Goal: Find specific page/section: Find specific page/section

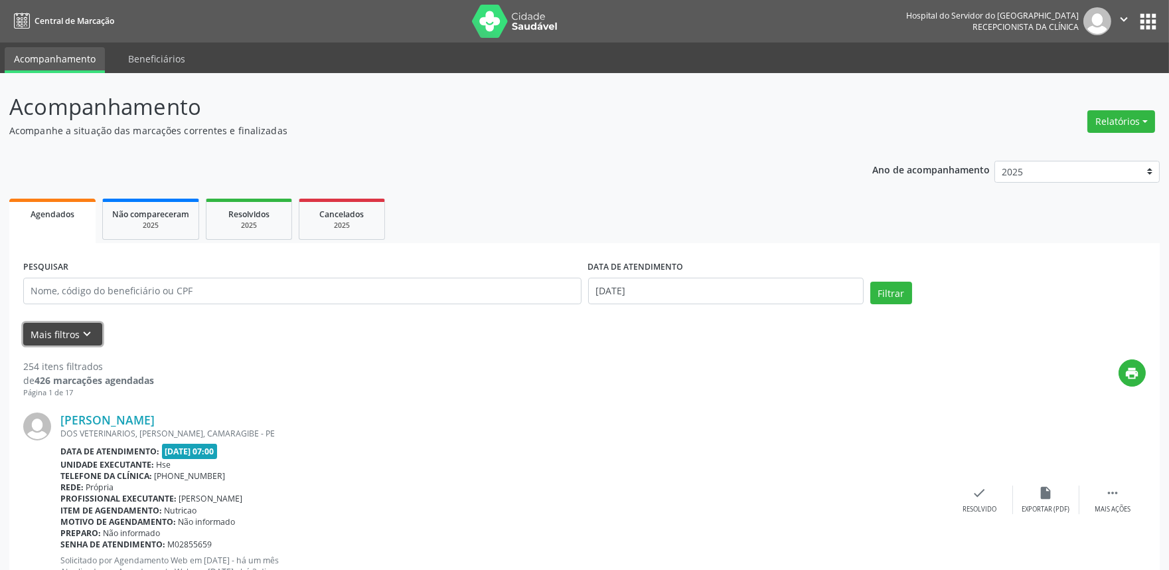
click at [82, 334] on icon "keyboard_arrow_down" at bounding box center [87, 334] width 15 height 15
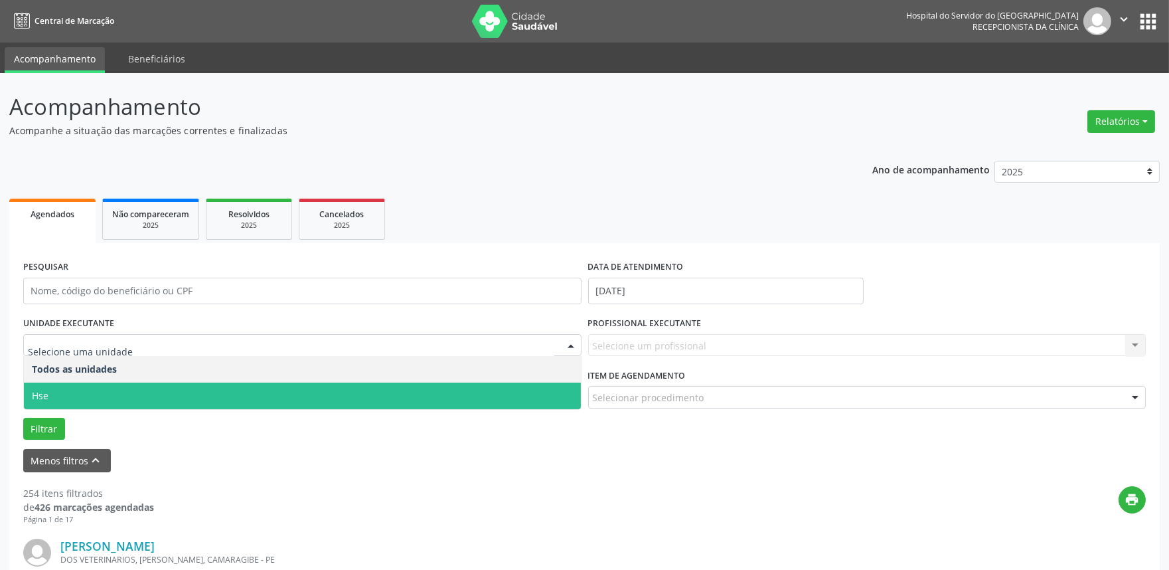
click at [53, 387] on span "Hse" at bounding box center [302, 395] width 557 height 27
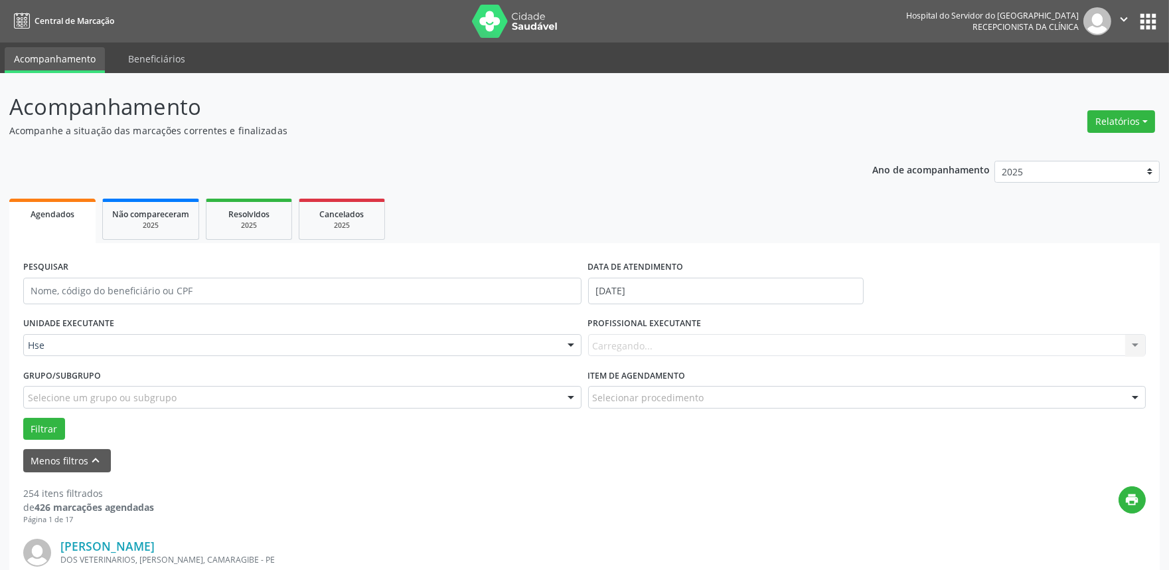
click at [691, 341] on div "Carregando... Nenhum resultado encontrado para: " " Não há nenhuma opção para s…" at bounding box center [867, 345] width 558 height 23
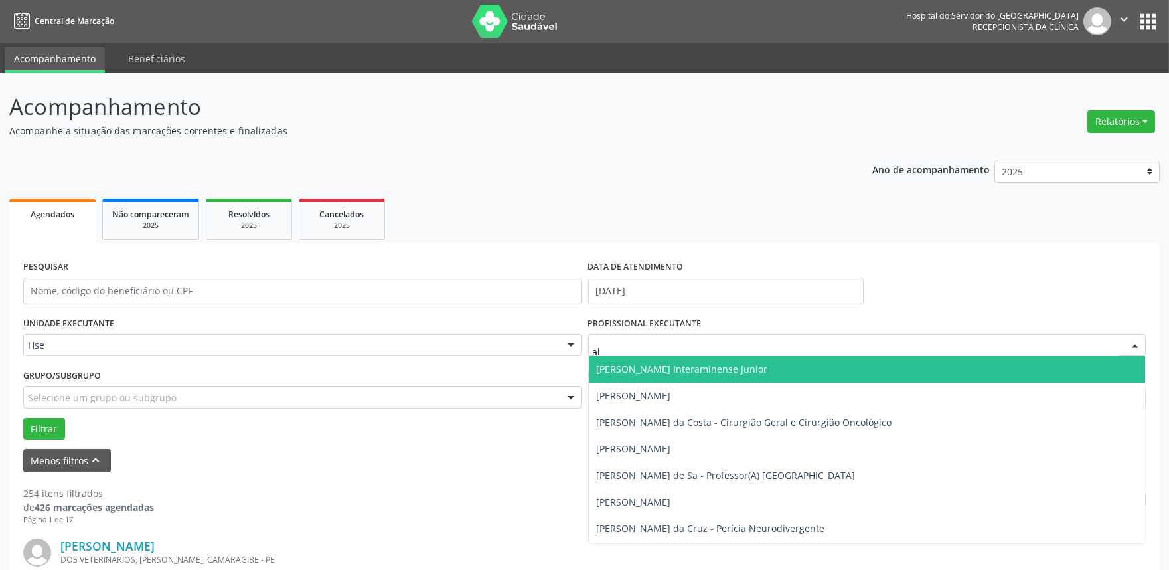
type input "ale"
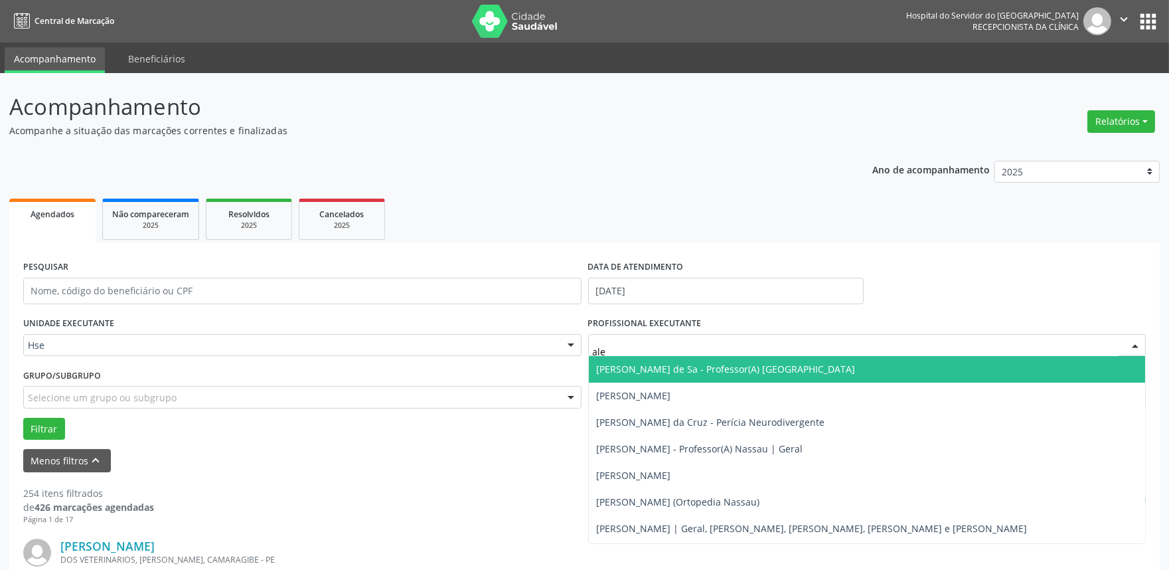
click at [678, 367] on span "[PERSON_NAME] de Sa - Professor(A) [GEOGRAPHIC_DATA]" at bounding box center [726, 368] width 259 height 13
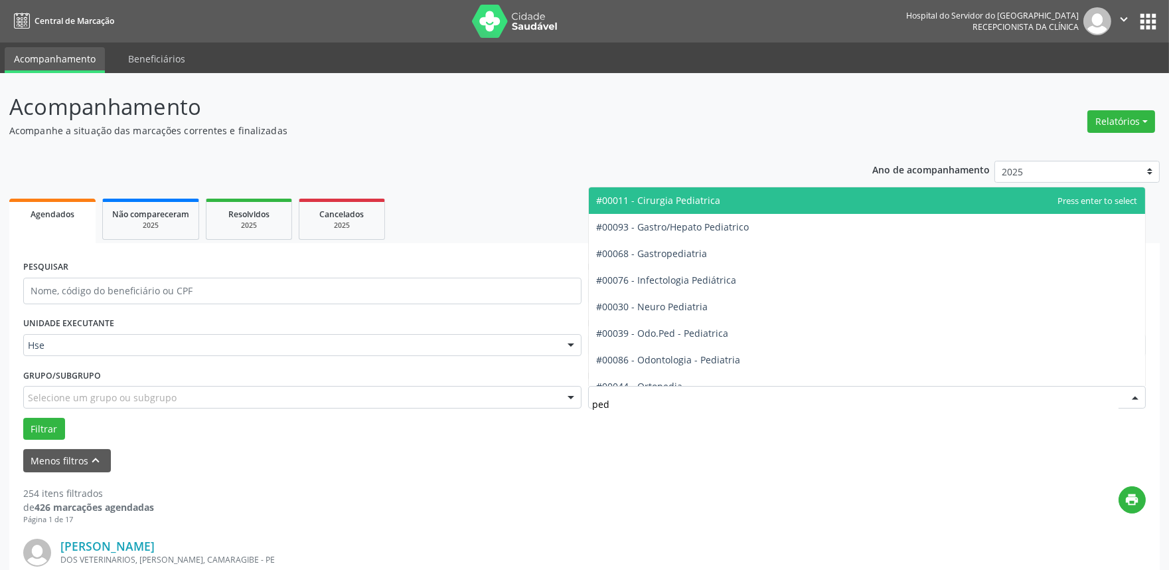
type input "pedi"
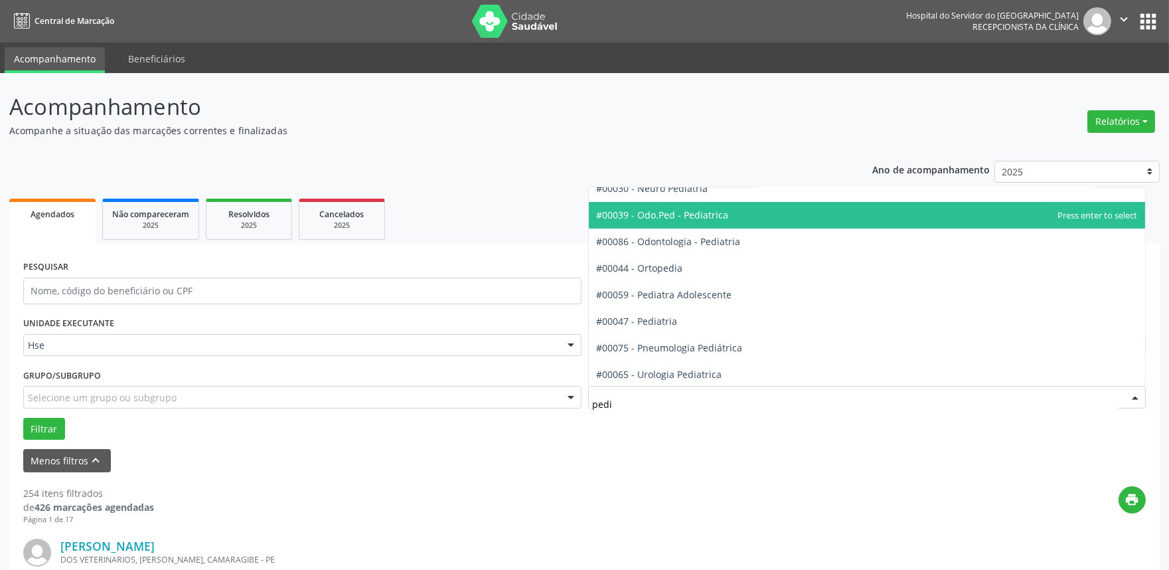
scroll to position [120, 0]
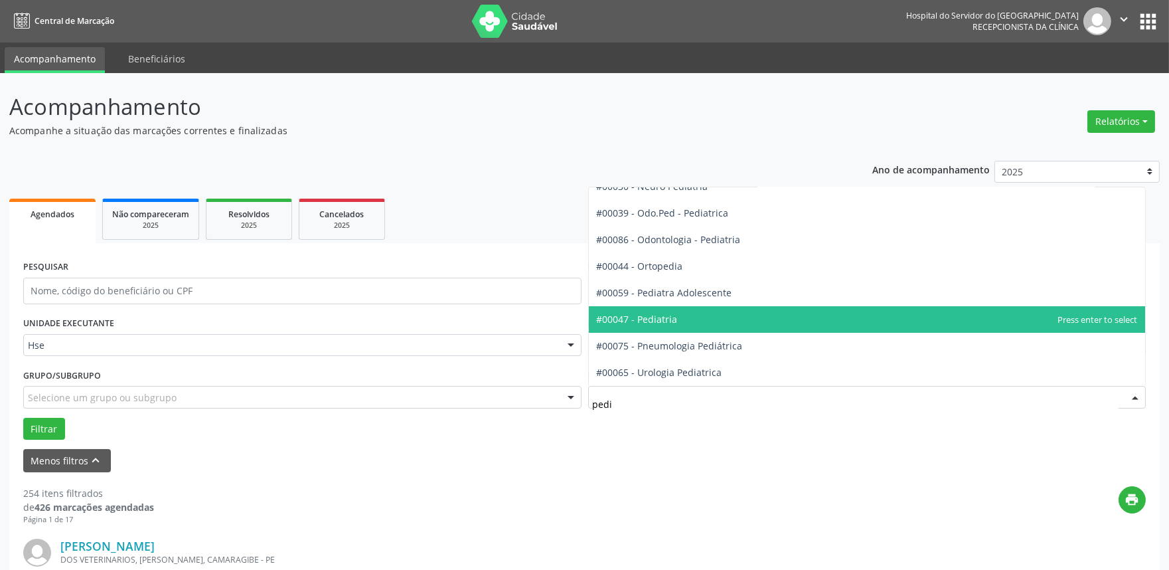
click at [640, 319] on span "#00047 - Pediatria" at bounding box center [637, 319] width 81 height 13
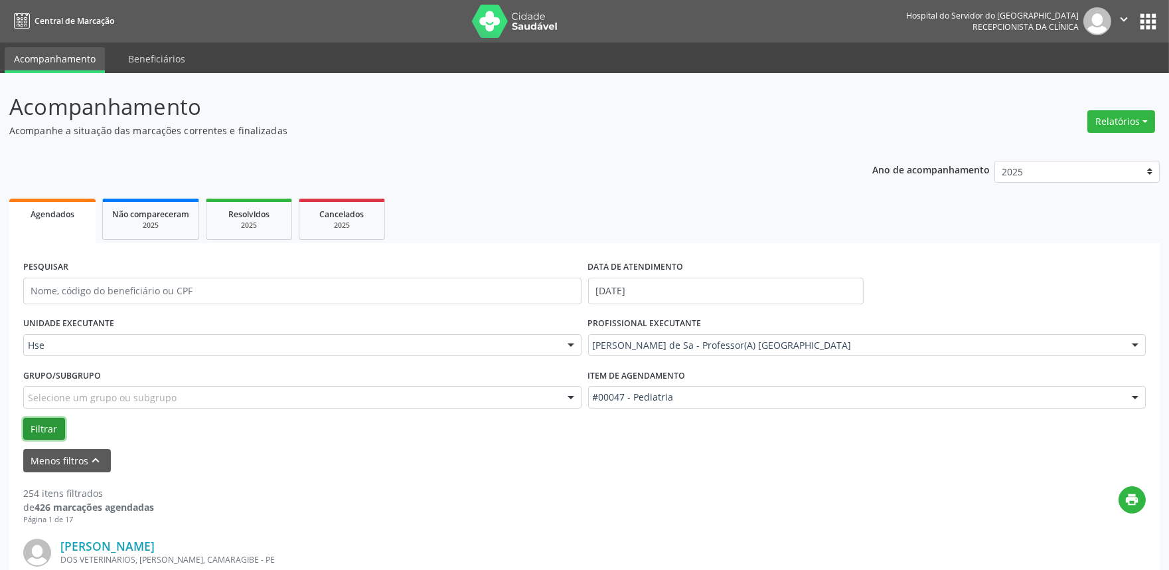
click at [40, 419] on button "Filtrar" at bounding box center [44, 429] width 42 height 23
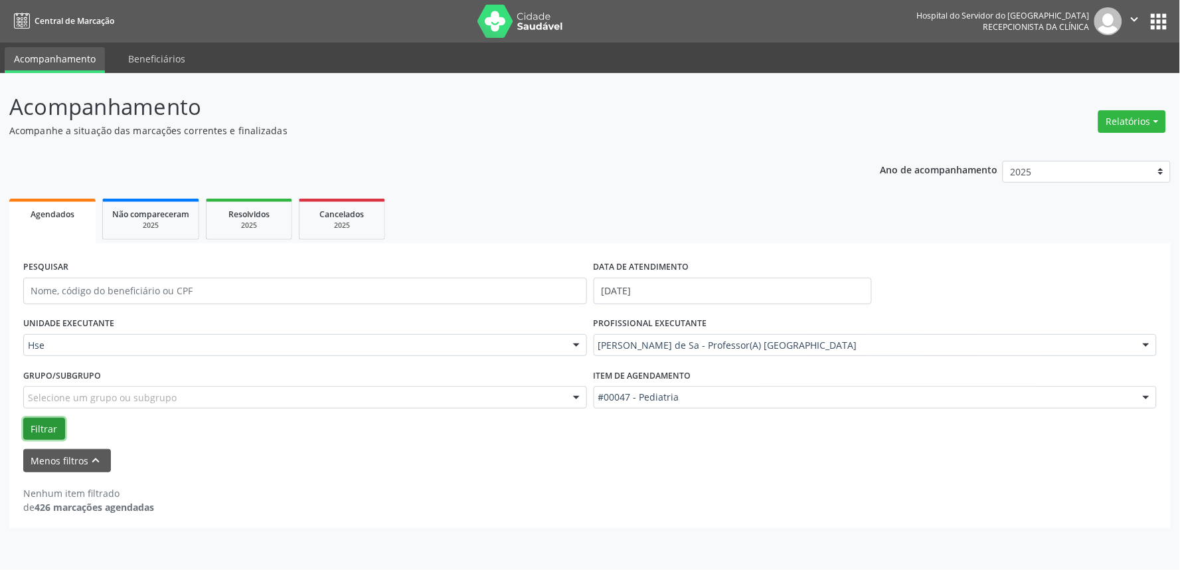
click at [40, 429] on button "Filtrar" at bounding box center [44, 429] width 42 height 23
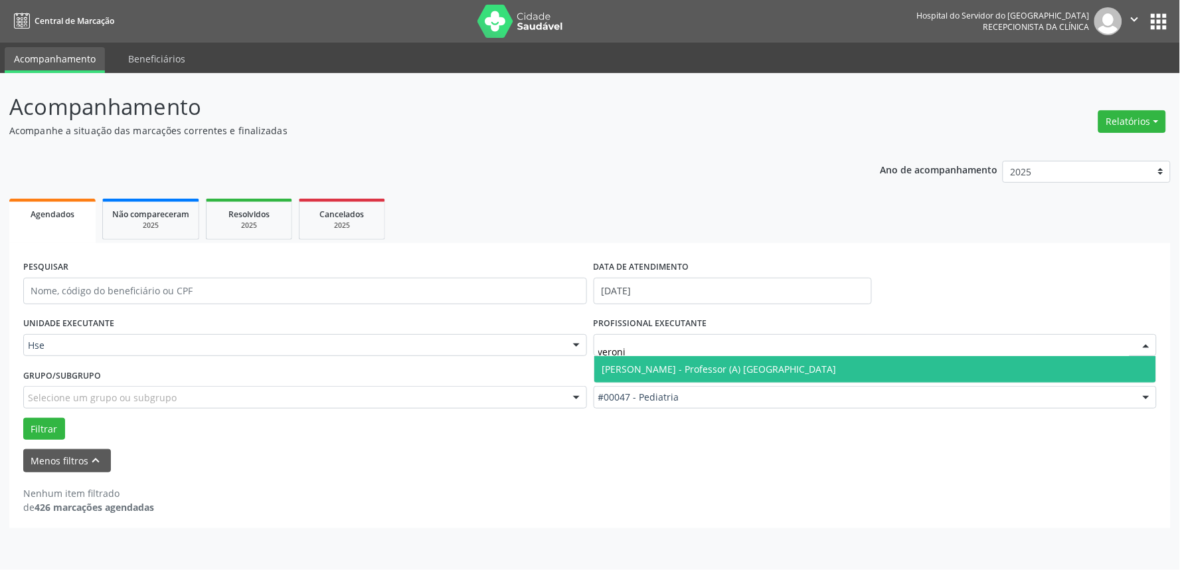
click at [758, 372] on span "[PERSON_NAME] - Professor (A) [GEOGRAPHIC_DATA]" at bounding box center [719, 368] width 234 height 13
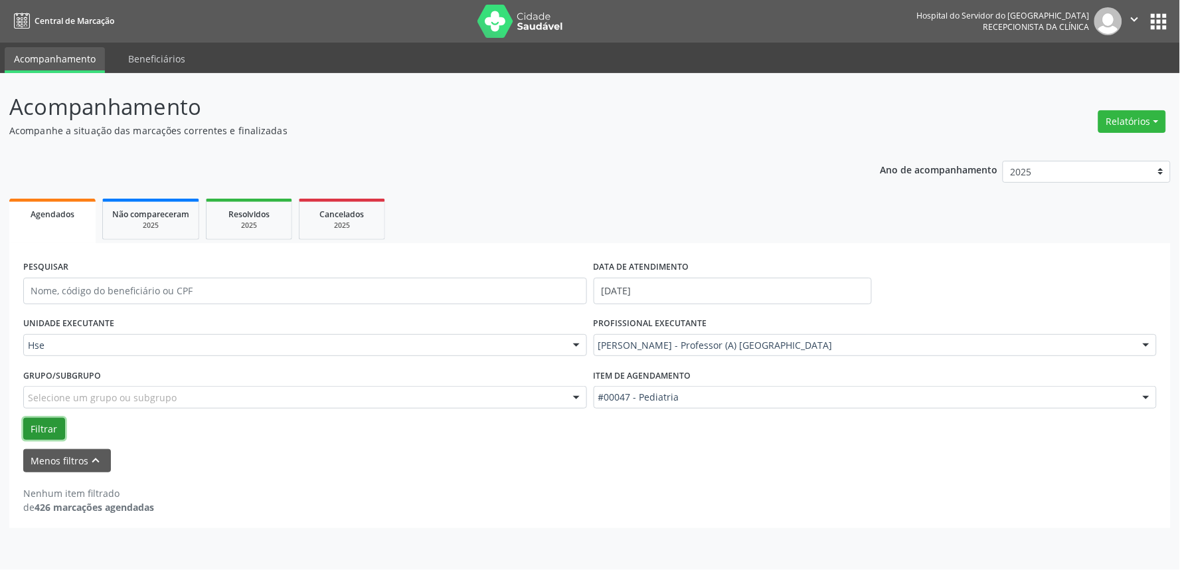
click at [40, 427] on button "Filtrar" at bounding box center [44, 429] width 42 height 23
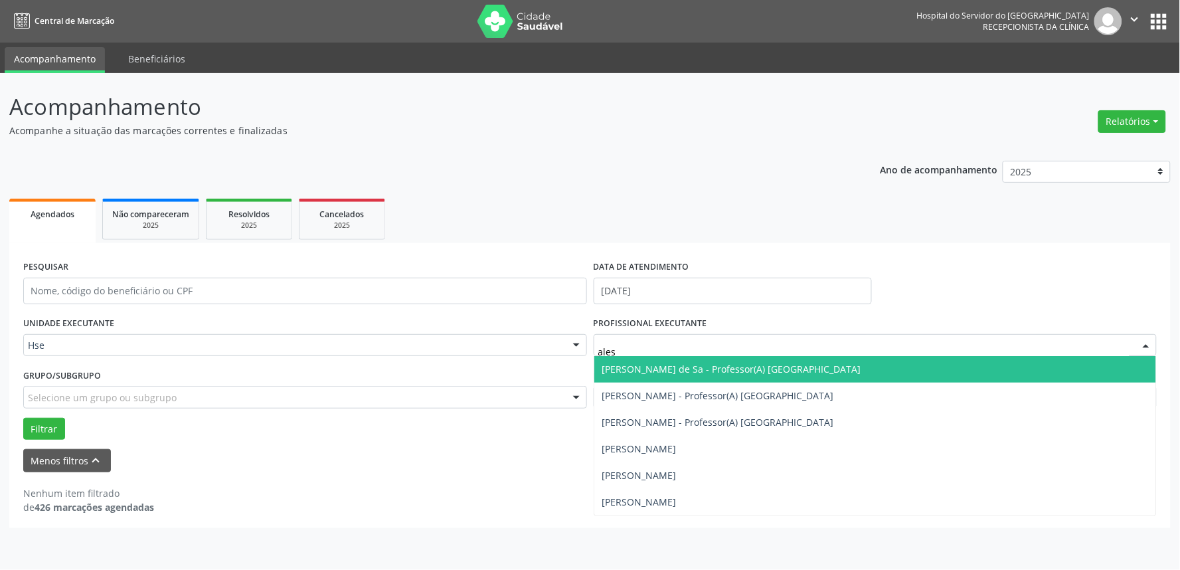
click at [664, 364] on span "[PERSON_NAME] de Sa - Professor(A) [GEOGRAPHIC_DATA]" at bounding box center [731, 368] width 259 height 13
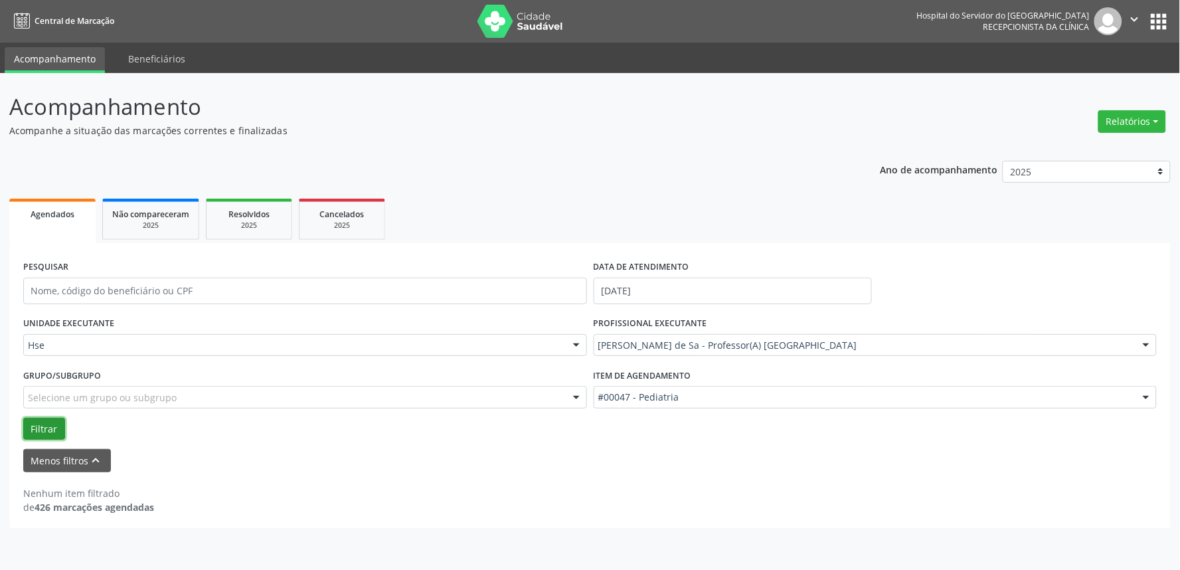
click at [36, 427] on button "Filtrar" at bounding box center [44, 429] width 42 height 23
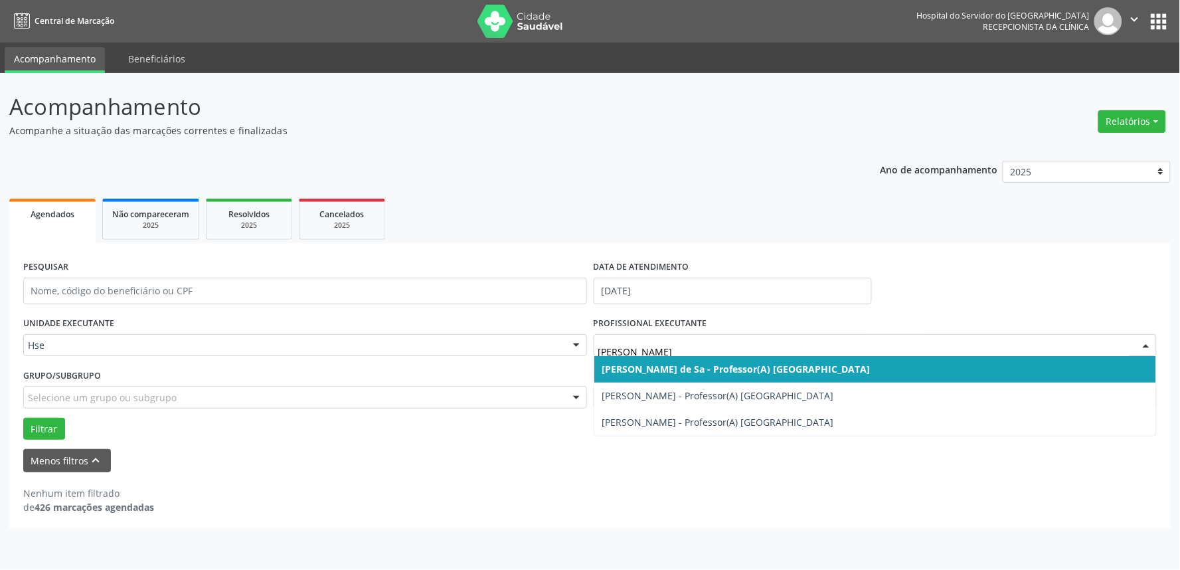
click at [725, 372] on span "[PERSON_NAME] de Sa - Professor(A) [GEOGRAPHIC_DATA]" at bounding box center [736, 368] width 268 height 13
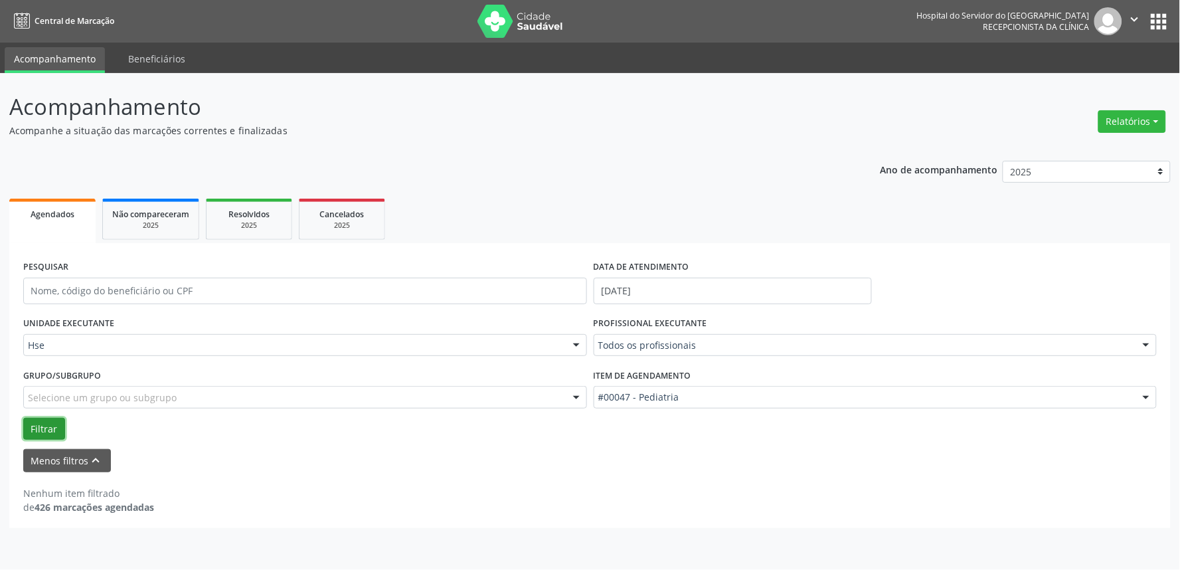
click at [42, 420] on button "Filtrar" at bounding box center [44, 429] width 42 height 23
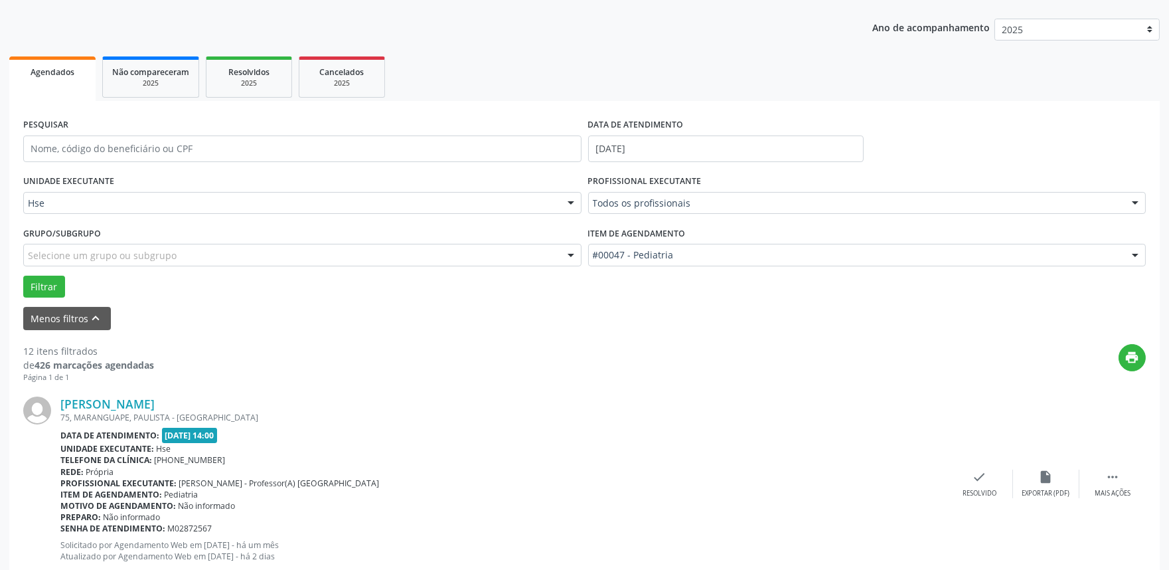
scroll to position [221, 0]
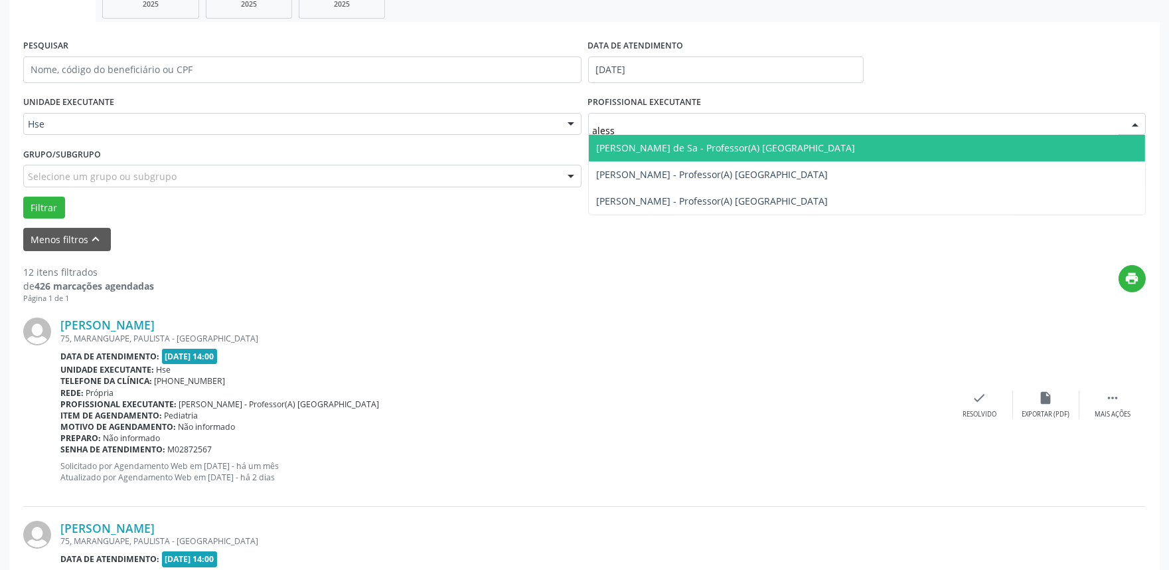
type input "alessa"
click at [700, 147] on span "[PERSON_NAME] de Sa - Professor(A) [GEOGRAPHIC_DATA]" at bounding box center [726, 147] width 259 height 13
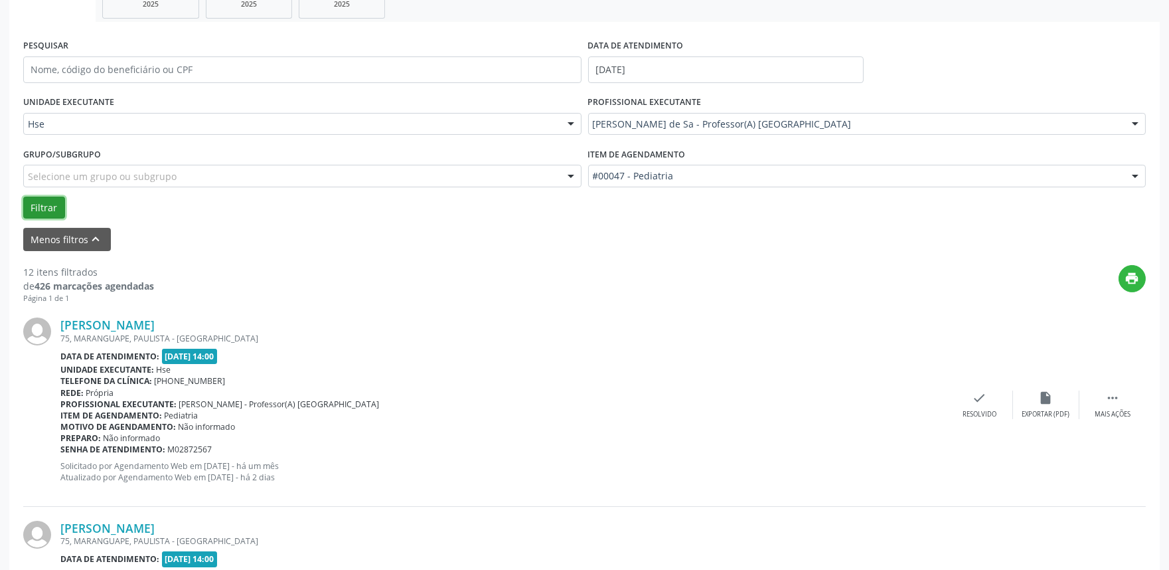
click at [47, 204] on button "Filtrar" at bounding box center [44, 207] width 42 height 23
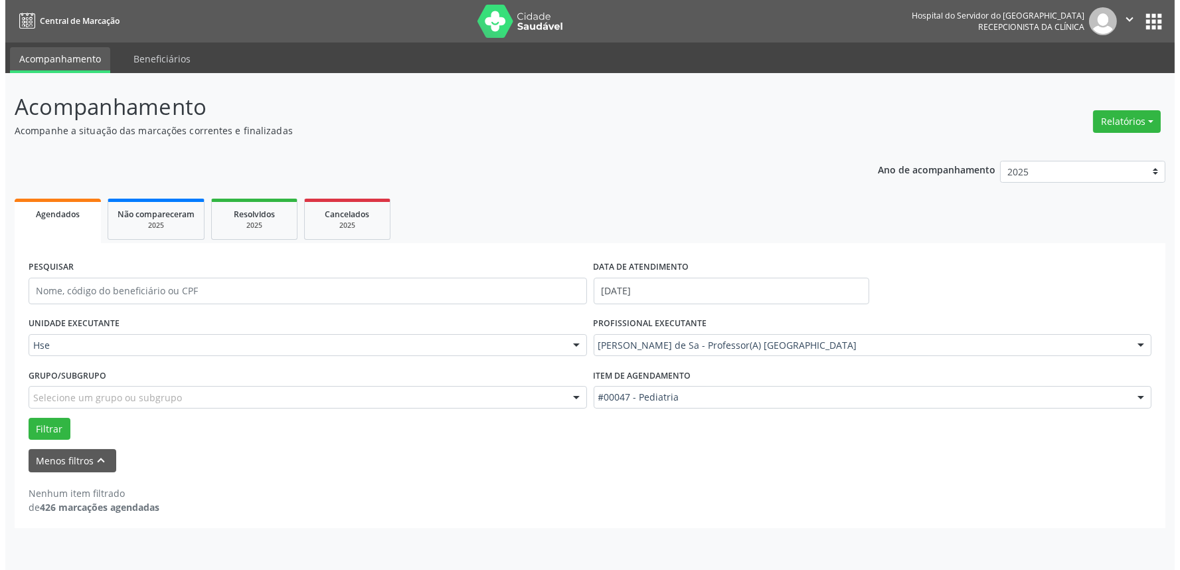
scroll to position [0, 0]
